Goal: Task Accomplishment & Management: Understand process/instructions

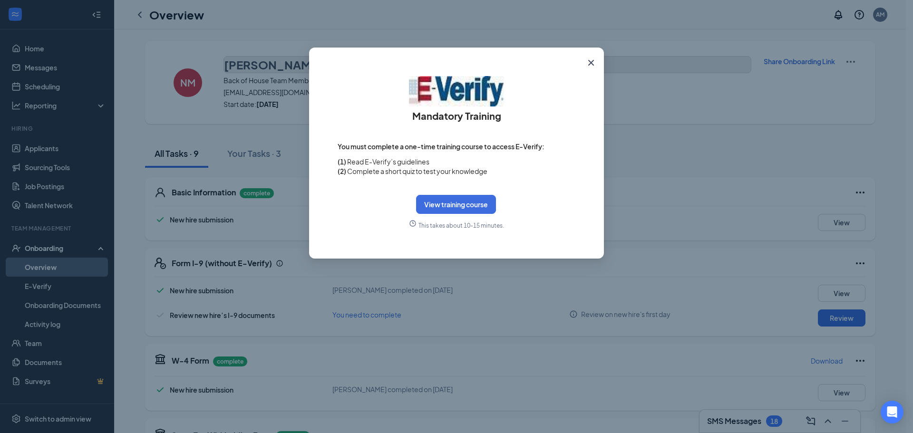
click at [589, 63] on icon "Cross" at bounding box center [590, 62] width 11 height 11
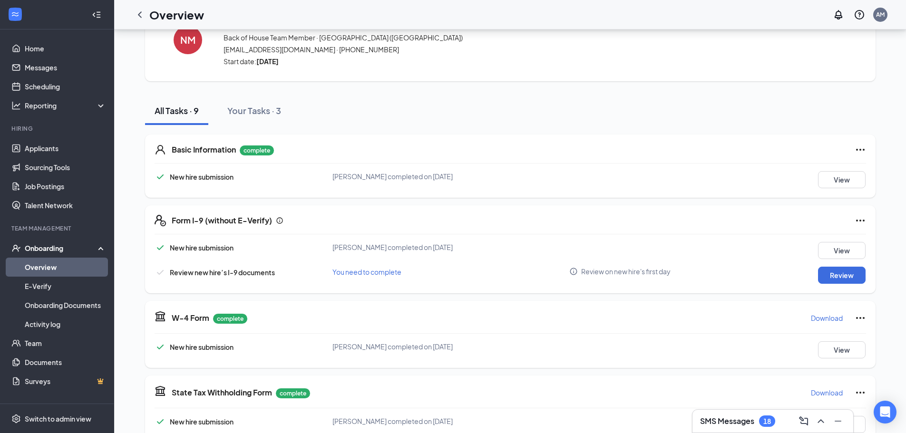
scroll to position [48, 0]
